Goal: Find specific page/section: Find specific page/section

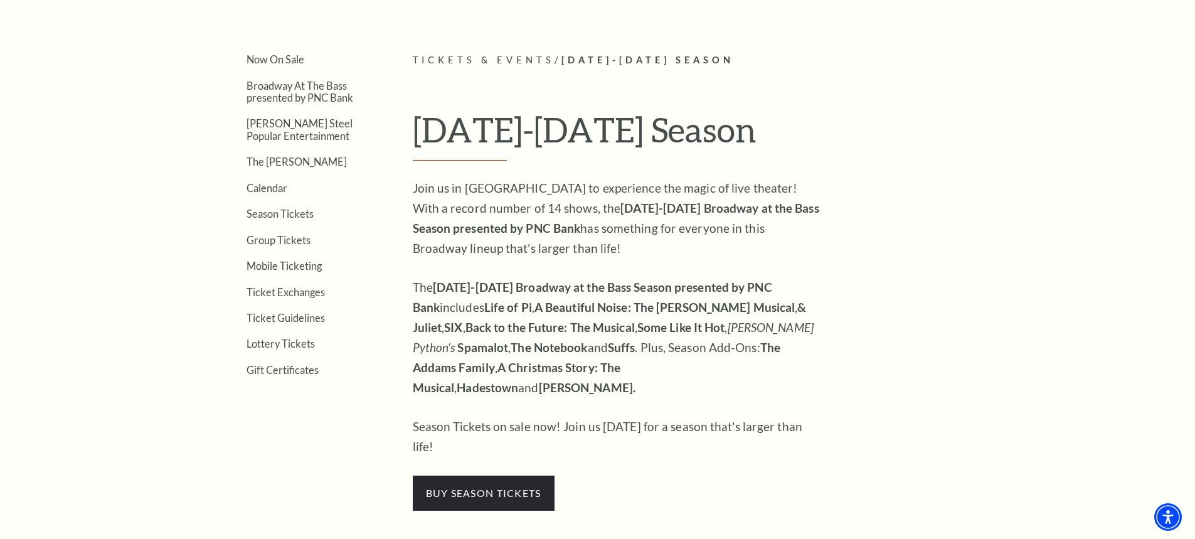
scroll to position [377, 0]
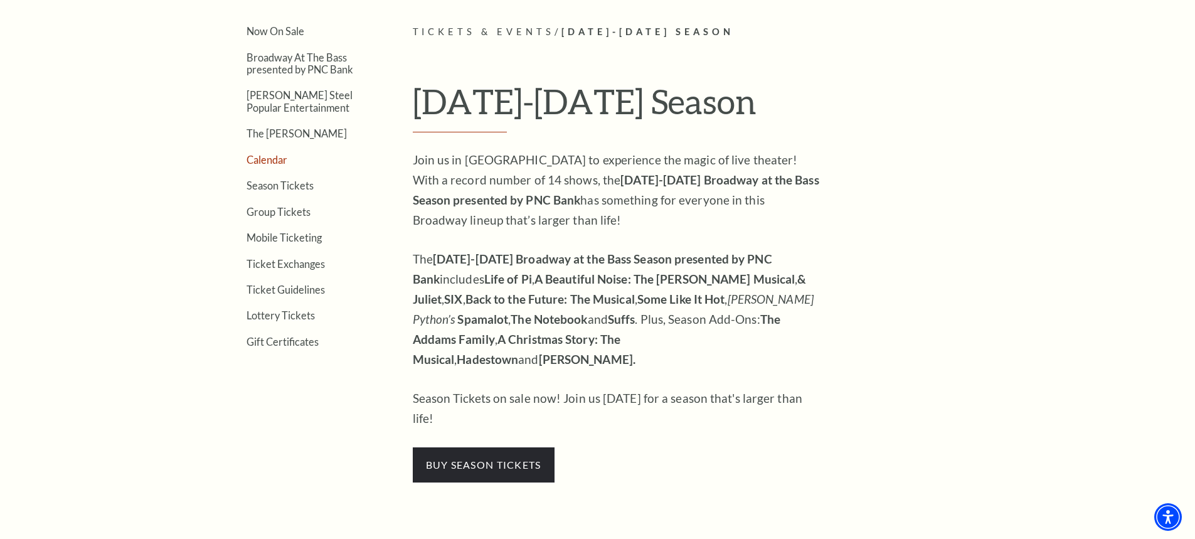
click at [274, 157] on link "Calendar" at bounding box center [267, 160] width 41 height 12
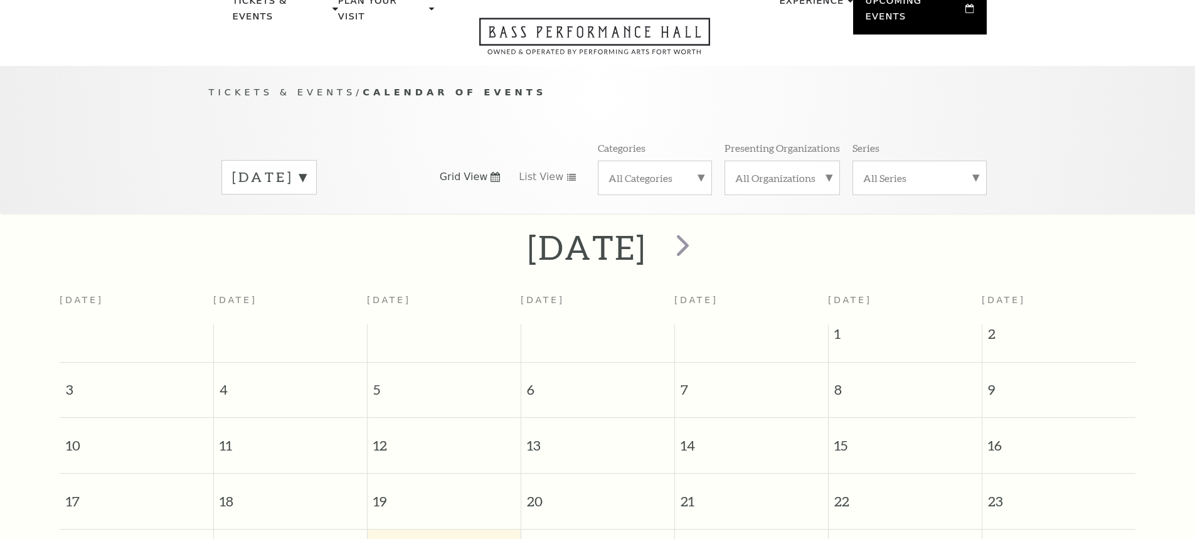
scroll to position [111, 0]
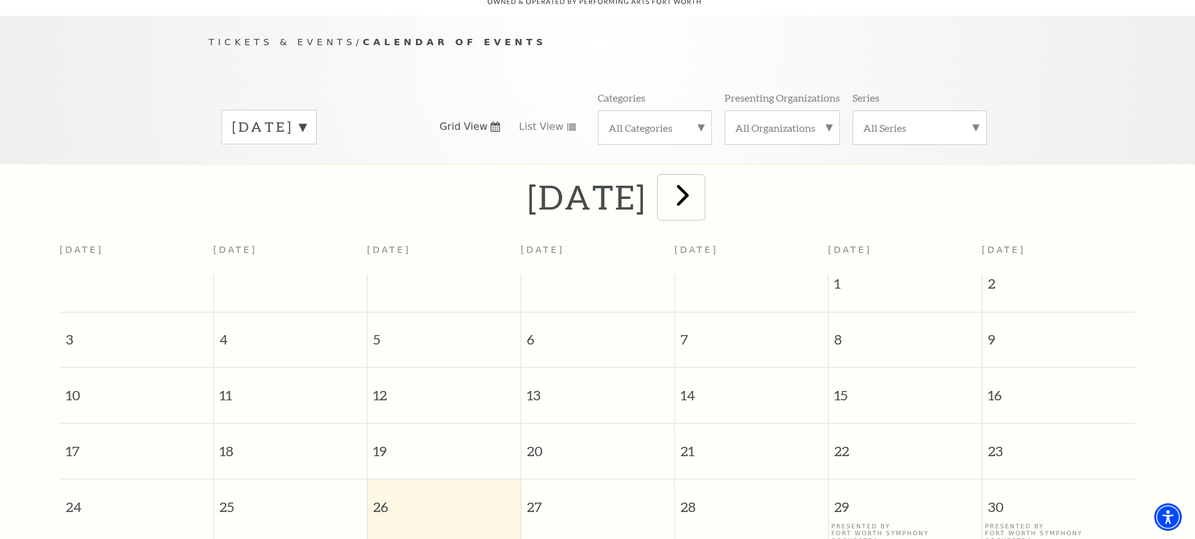
click at [701, 184] on span "next" at bounding box center [683, 195] width 36 height 36
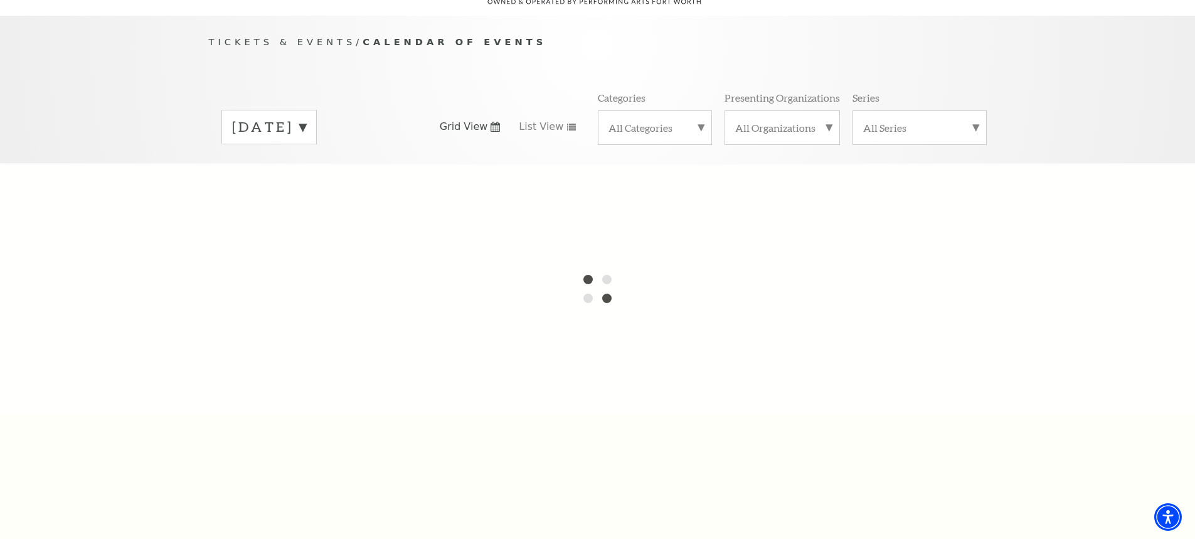
click at [697, 121] on label "All Categories" at bounding box center [655, 127] width 93 height 13
click at [634, 137] on label "Broadway" at bounding box center [655, 147] width 93 height 21
click at [828, 121] on label "All Organizations" at bounding box center [782, 127] width 94 height 13
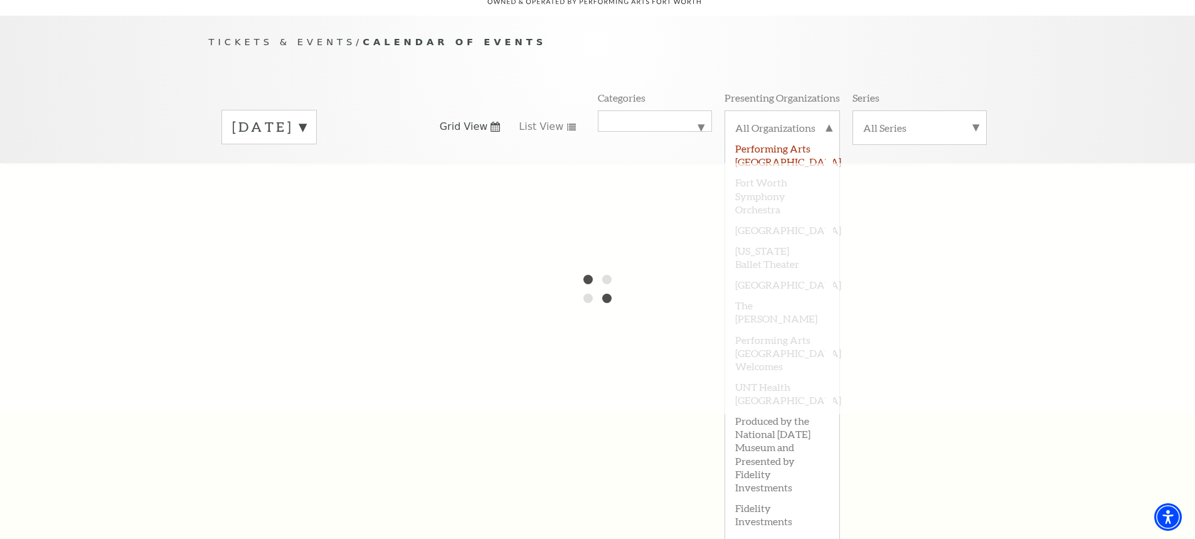
click at [799, 137] on label "Performing Arts [GEOGRAPHIC_DATA]" at bounding box center [782, 154] width 94 height 34
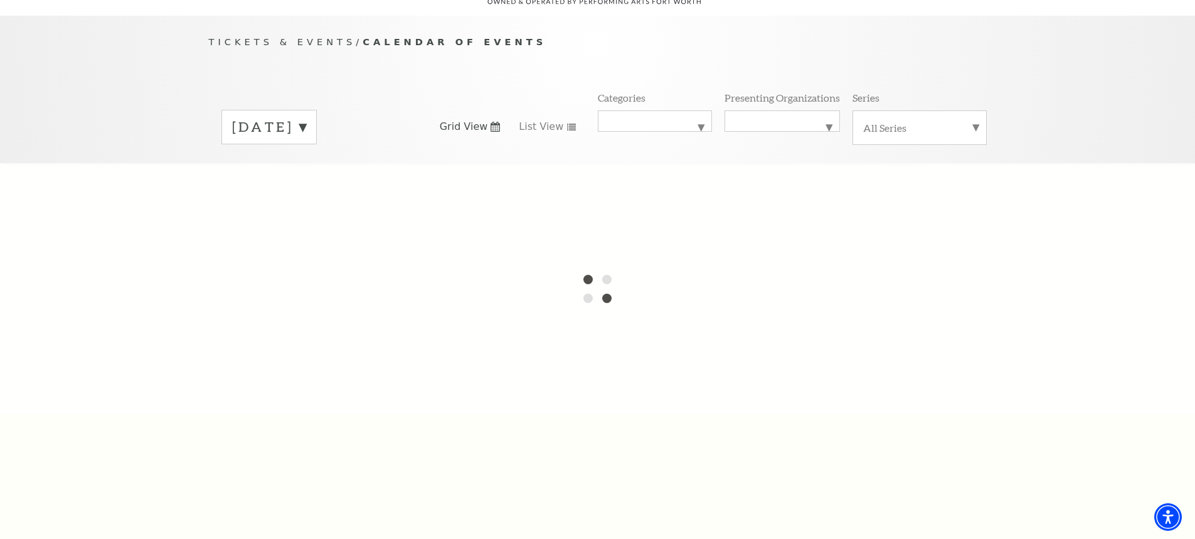
click at [975, 121] on label "All Series" at bounding box center [919, 127] width 113 height 13
click at [944, 137] on label "Broadway at the Bass Series presented by PNC Bank" at bounding box center [919, 160] width 113 height 47
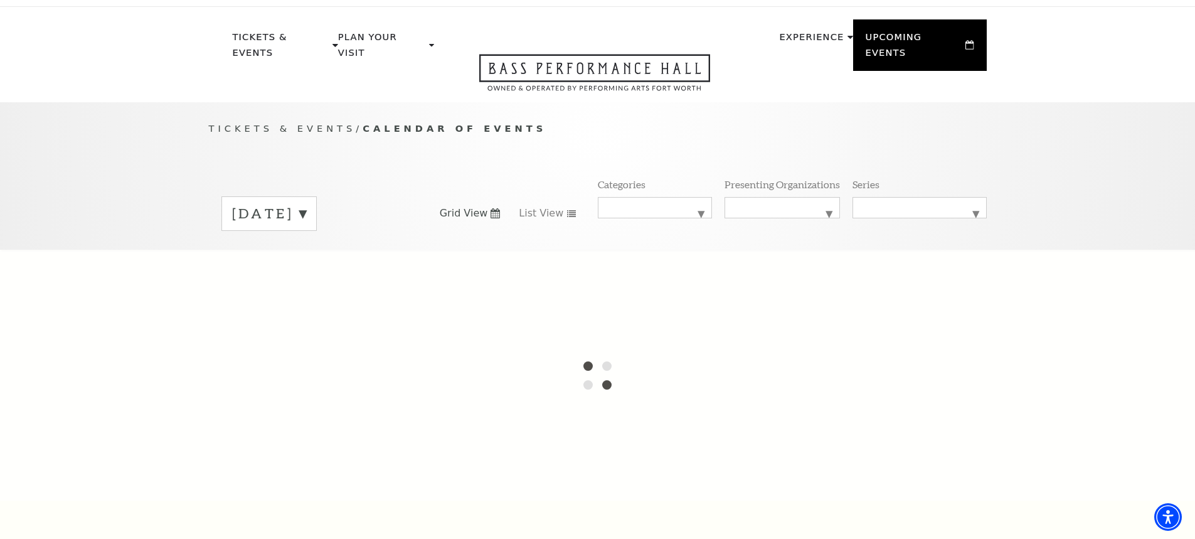
scroll to position [0, 0]
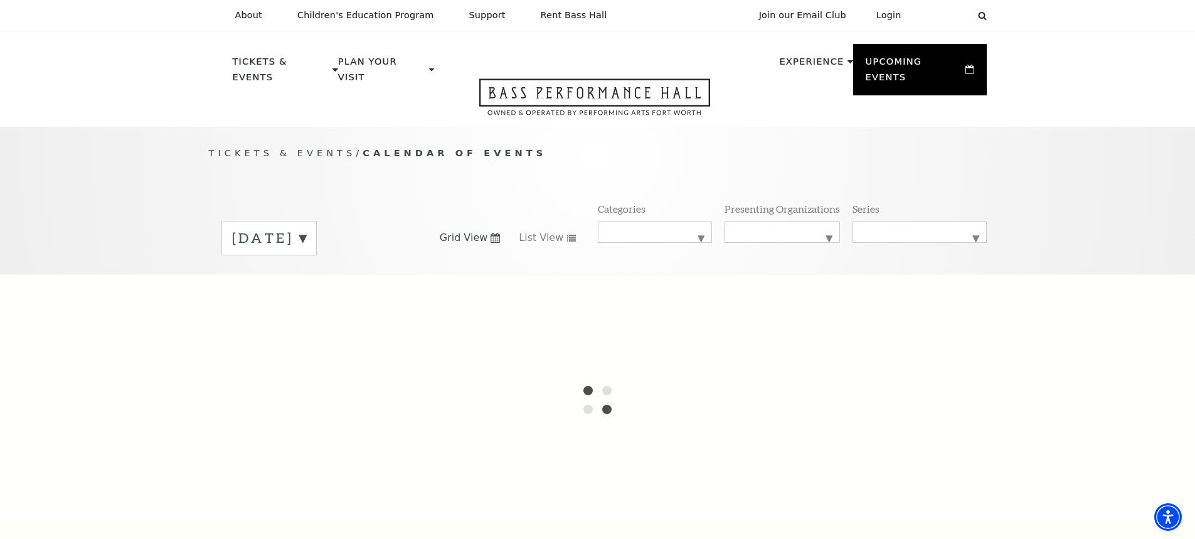
click at [493, 233] on icon at bounding box center [495, 238] width 9 height 10
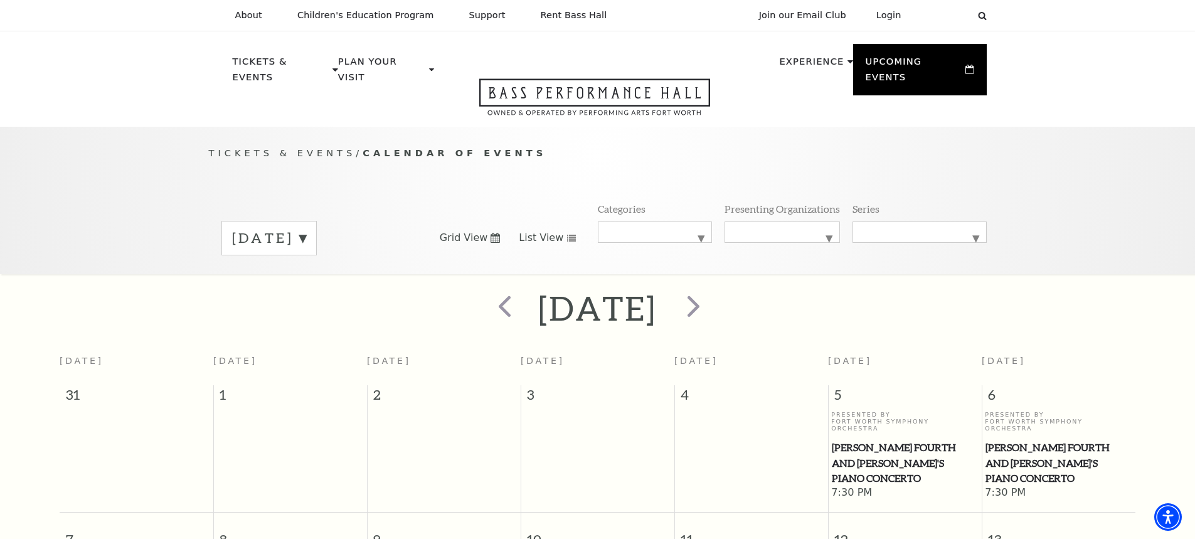
click at [567, 235] on use at bounding box center [571, 238] width 9 height 7
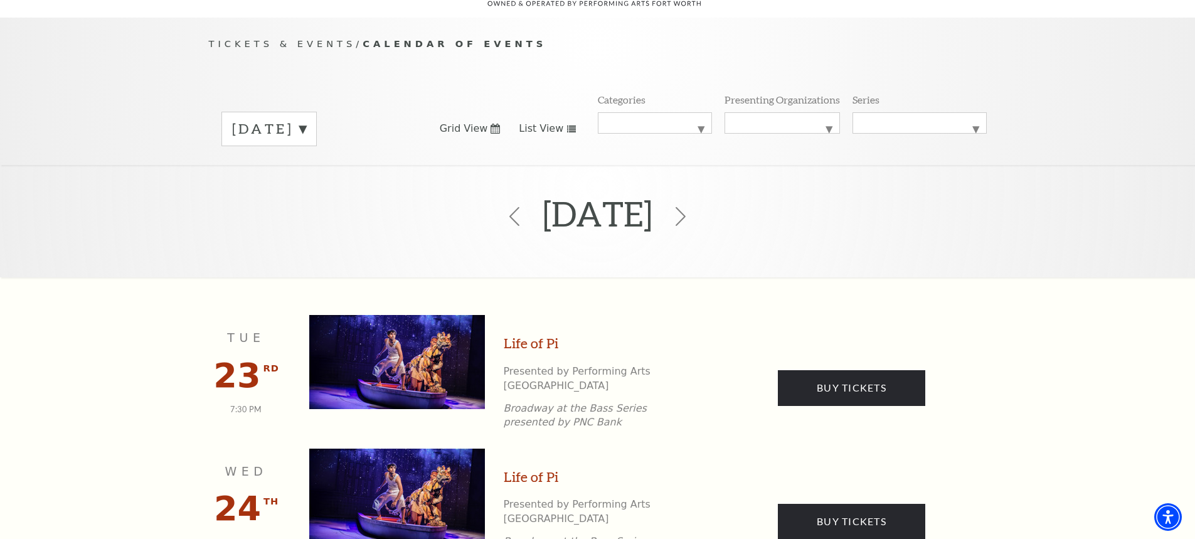
scroll to position [111, 0]
